Goal: Find specific page/section: Find specific page/section

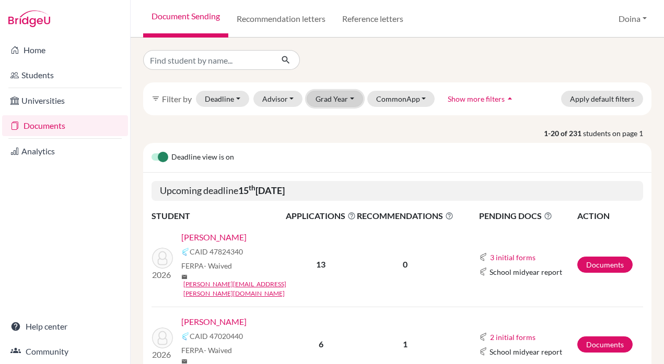
click at [341, 98] on button "Grad Year" at bounding box center [335, 99] width 56 height 16
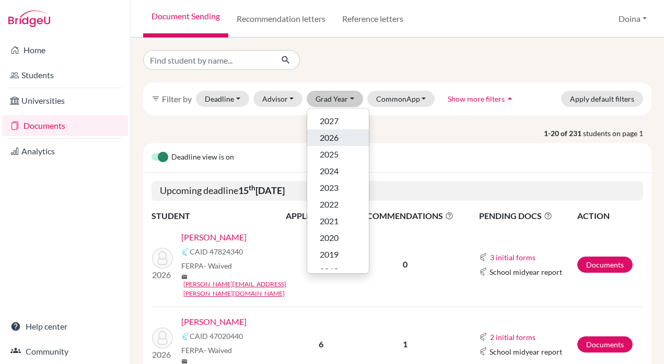
click at [334, 135] on span "2026" at bounding box center [329, 138] width 19 height 13
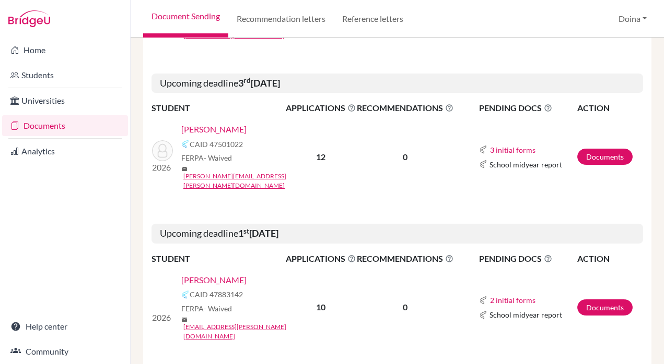
scroll to position [685, 0]
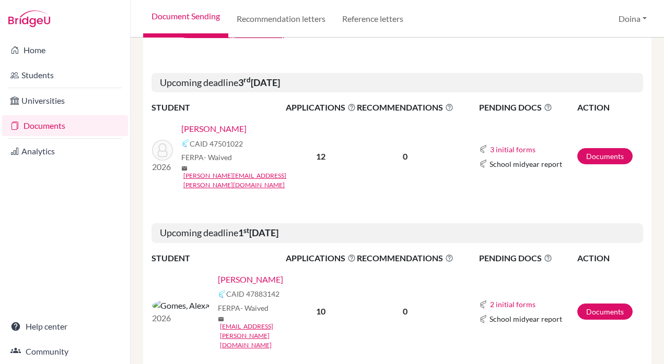
click at [221, 274] on link "[PERSON_NAME]" at bounding box center [250, 280] width 65 height 13
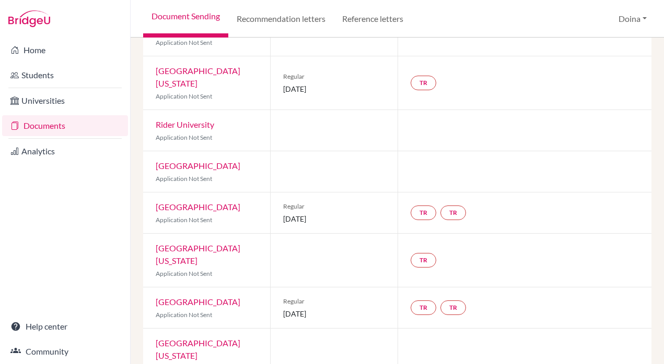
scroll to position [224, 0]
